Goal: Task Accomplishment & Management: Manage account settings

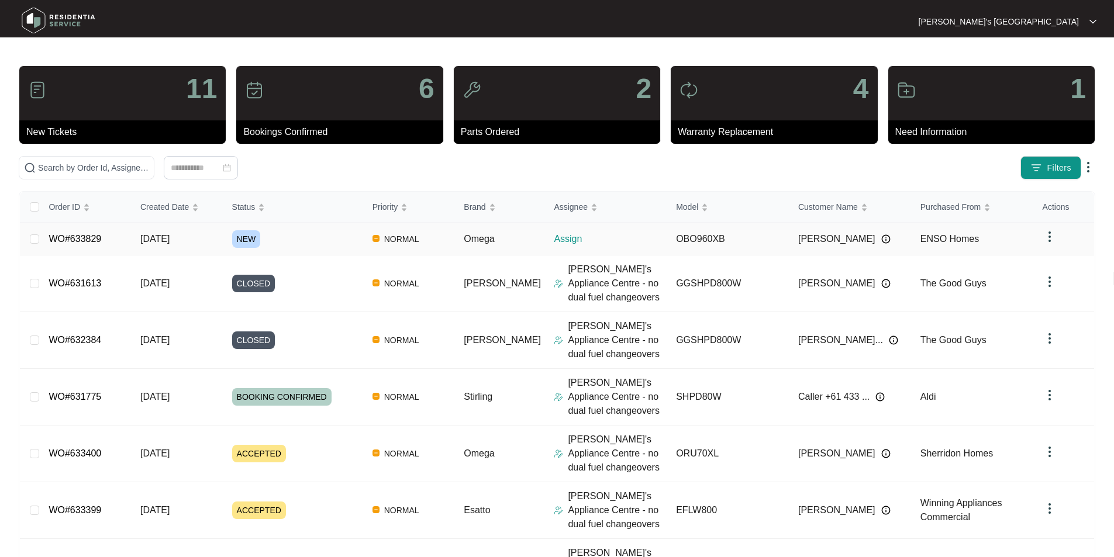
click at [66, 239] on link "WO#633829" at bounding box center [75, 239] width 53 height 10
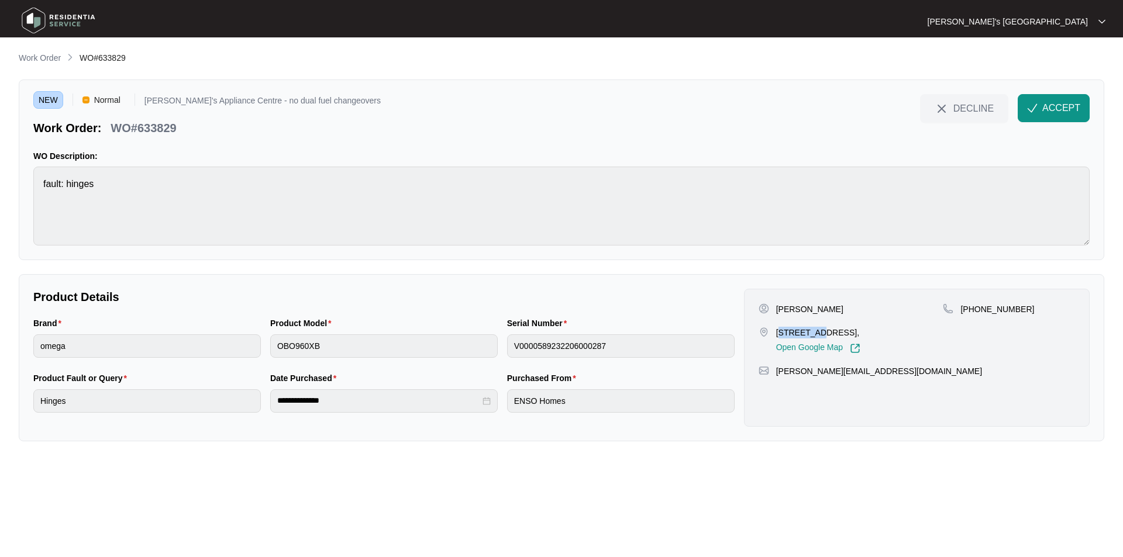
drag, startPoint x: 779, startPoint y: 335, endPoint x: 822, endPoint y: 333, distance: 43.3
click at [822, 333] on p "[STREET_ADDRESS]," at bounding box center [818, 333] width 84 height 12
click at [814, 332] on p "[STREET_ADDRESS]," at bounding box center [818, 333] width 84 height 12
drag, startPoint x: 814, startPoint y: 332, endPoint x: 771, endPoint y: 331, distance: 42.7
click at [771, 331] on div "[STREET_ADDRESS], Open Google Map" at bounding box center [851, 340] width 185 height 27
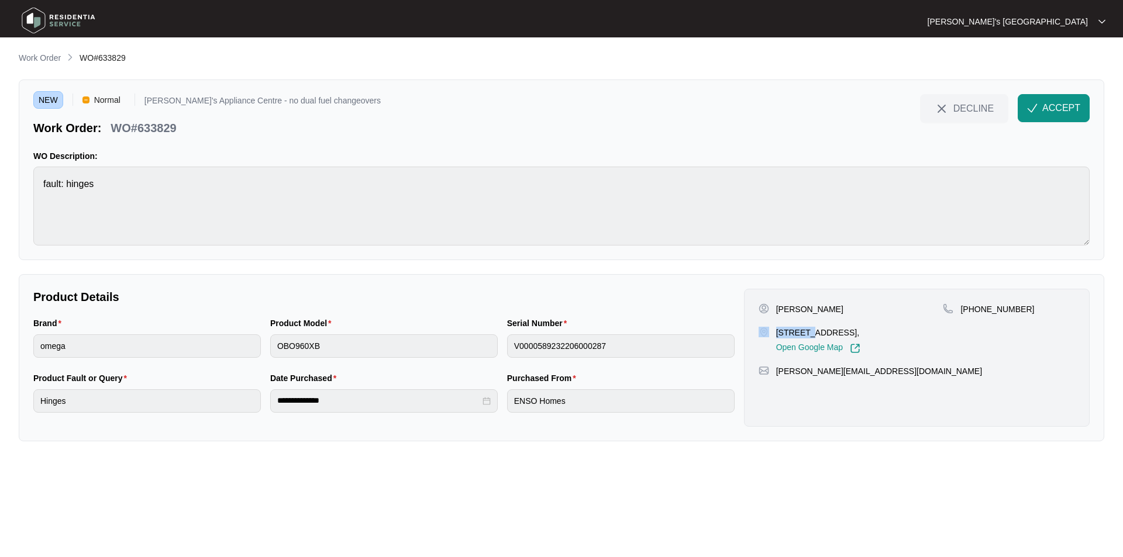
copy div "9 Rosewo"
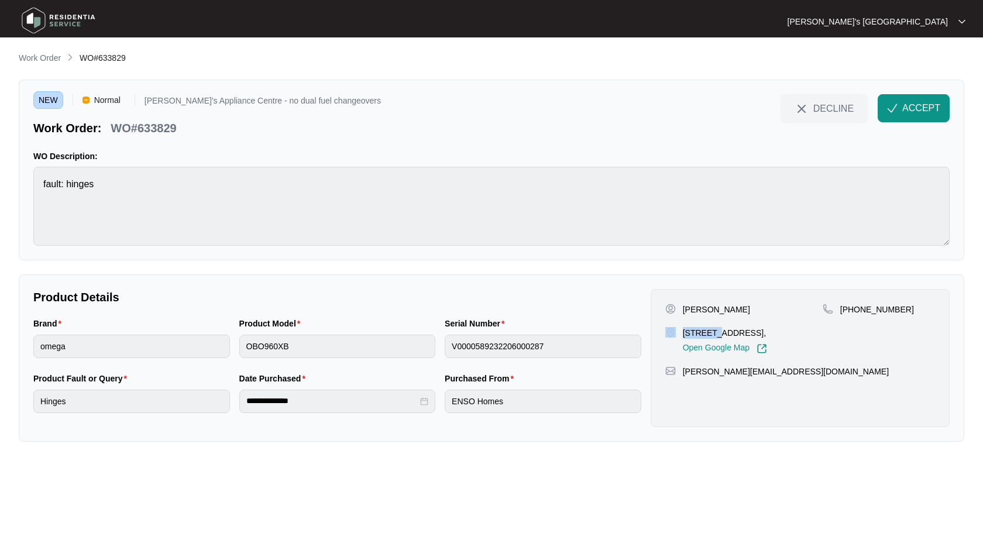
click at [703, 312] on p "[PERSON_NAME]" at bounding box center [716, 310] width 67 height 12
click at [703, 311] on p "[PERSON_NAME]" at bounding box center [716, 310] width 67 height 12
copy p "[PERSON_NAME]"
click at [880, 311] on p "[PHONE_NUMBER]" at bounding box center [877, 310] width 74 height 12
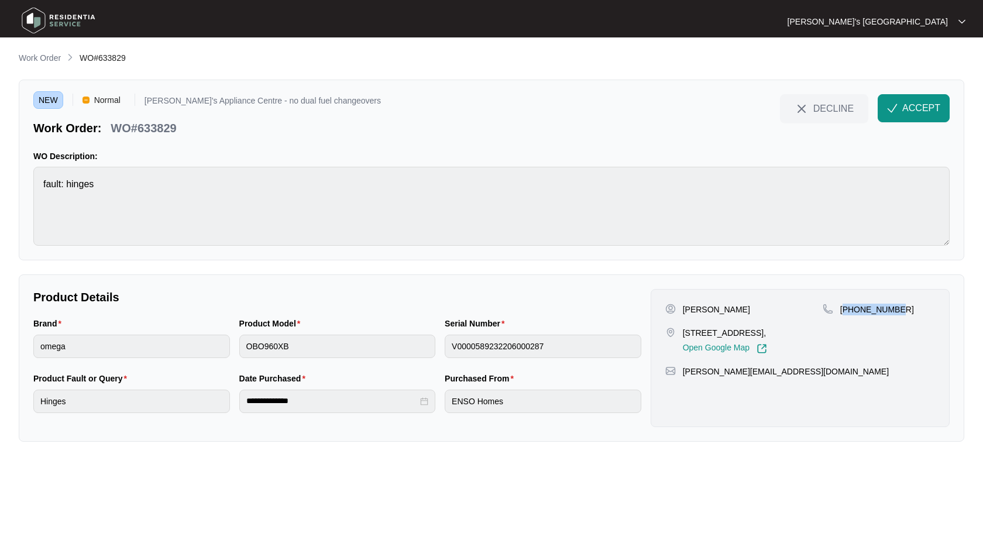
click at [880, 311] on p "[PHONE_NUMBER]" at bounding box center [877, 310] width 74 height 12
copy p "61466488156"
drag, startPoint x: 682, startPoint y: 333, endPoint x: 739, endPoint y: 332, distance: 57.3
click at [739, 332] on p "[STREET_ADDRESS]," at bounding box center [725, 333] width 84 height 12
copy p "[STREET_ADDRESS]"
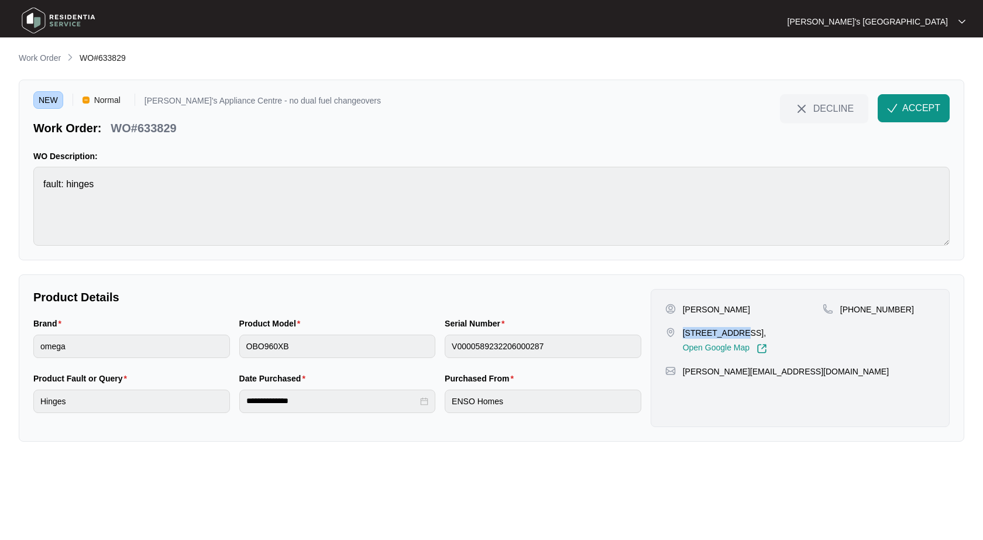
click at [767, 331] on p "[STREET_ADDRESS]," at bounding box center [725, 333] width 84 height 12
drag, startPoint x: 752, startPoint y: 333, endPoint x: 800, endPoint y: 333, distance: 47.4
click at [767, 333] on p "[STREET_ADDRESS]," at bounding box center [725, 333] width 84 height 12
copy p "[GEOGRAPHIC_DATA]"
click at [729, 310] on p "[PERSON_NAME]" at bounding box center [716, 310] width 67 height 12
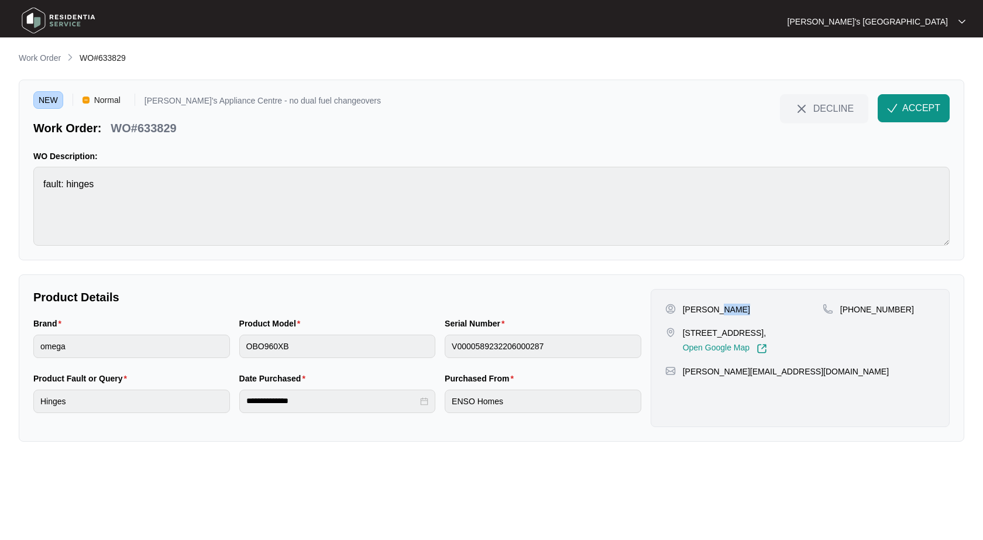
click at [729, 310] on p "[PERSON_NAME]" at bounding box center [716, 310] width 67 height 12
copy p "[PERSON_NAME]"
click at [154, 133] on p "WO#633829" at bounding box center [144, 128] width 66 height 16
copy p "633829"
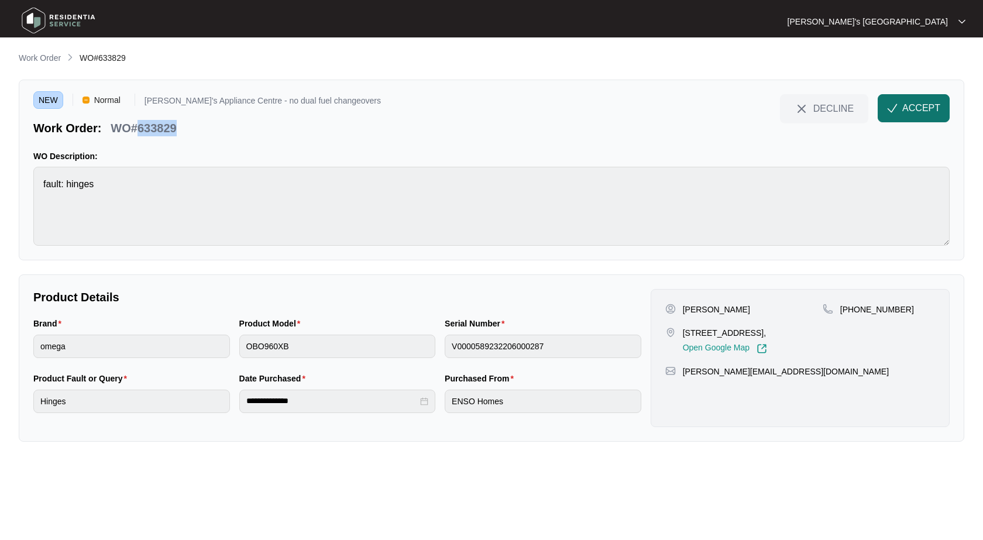
click at [908, 113] on span "ACCEPT" at bounding box center [921, 108] width 38 height 14
